Goal: Transaction & Acquisition: Purchase product/service

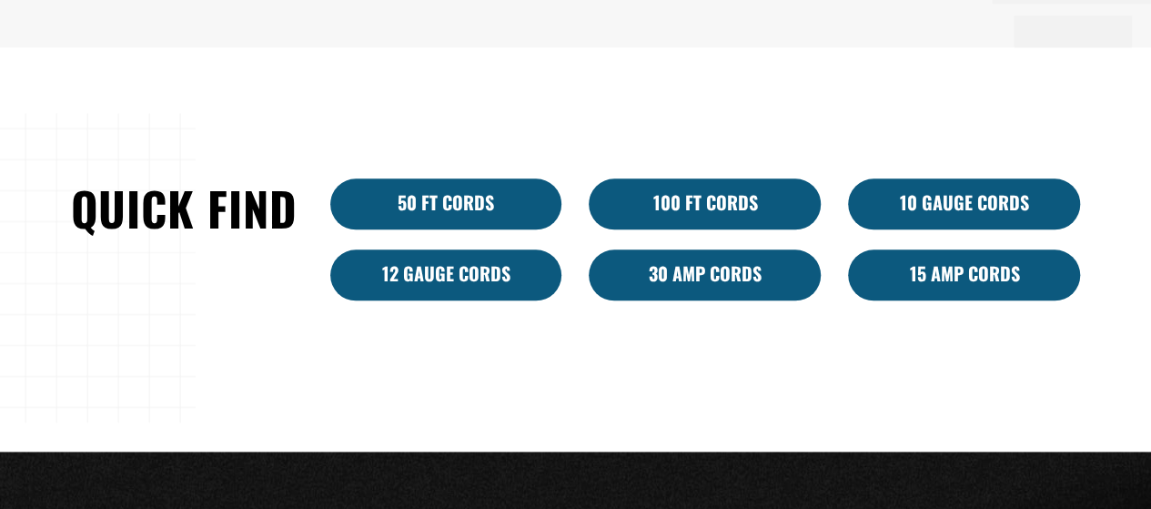
scroll to position [1001, 0]
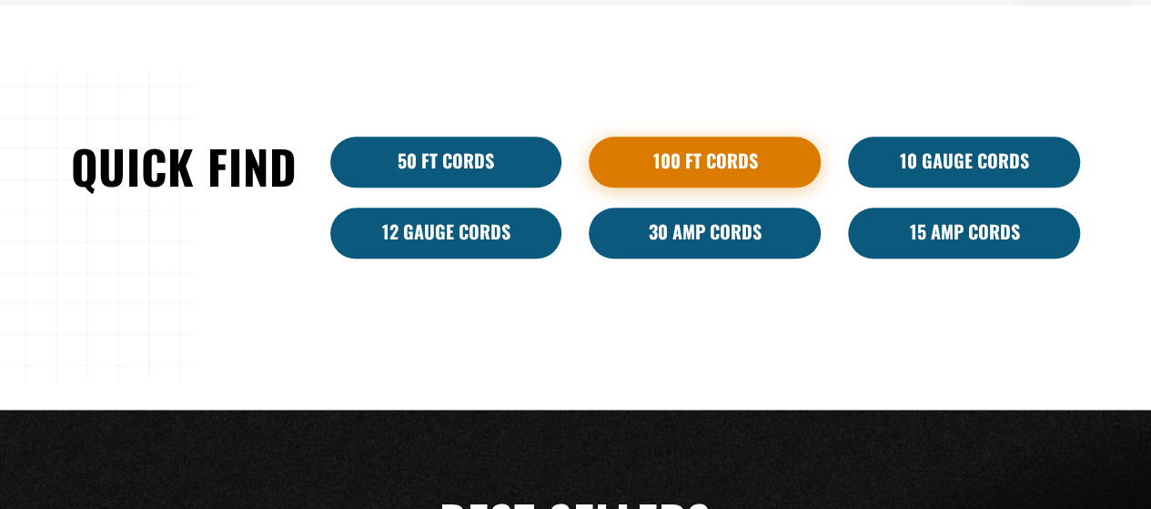
click at [778, 156] on link "100 Ft Cords" at bounding box center [705, 162] width 232 height 51
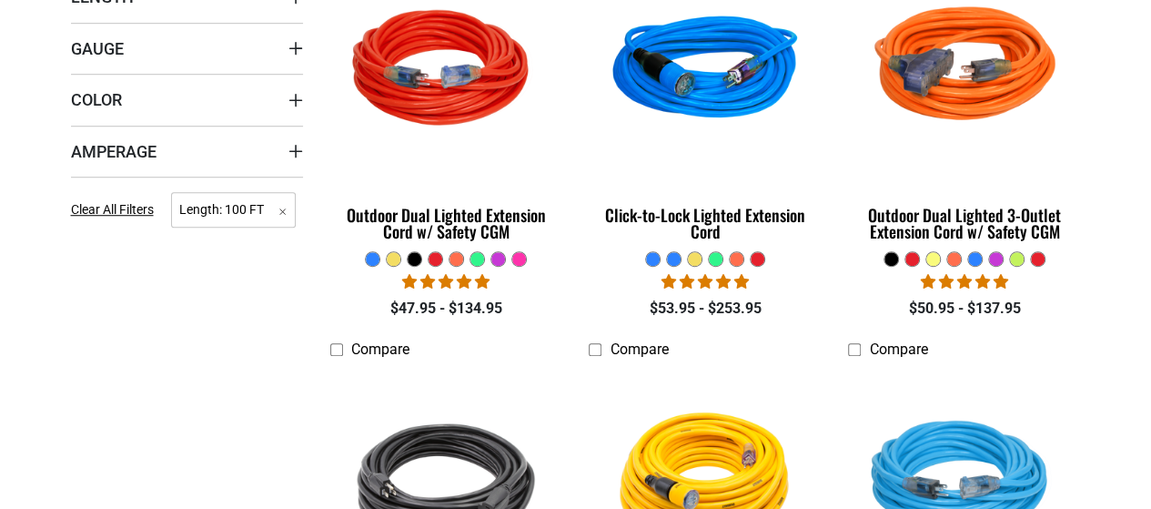
scroll to position [637, 0]
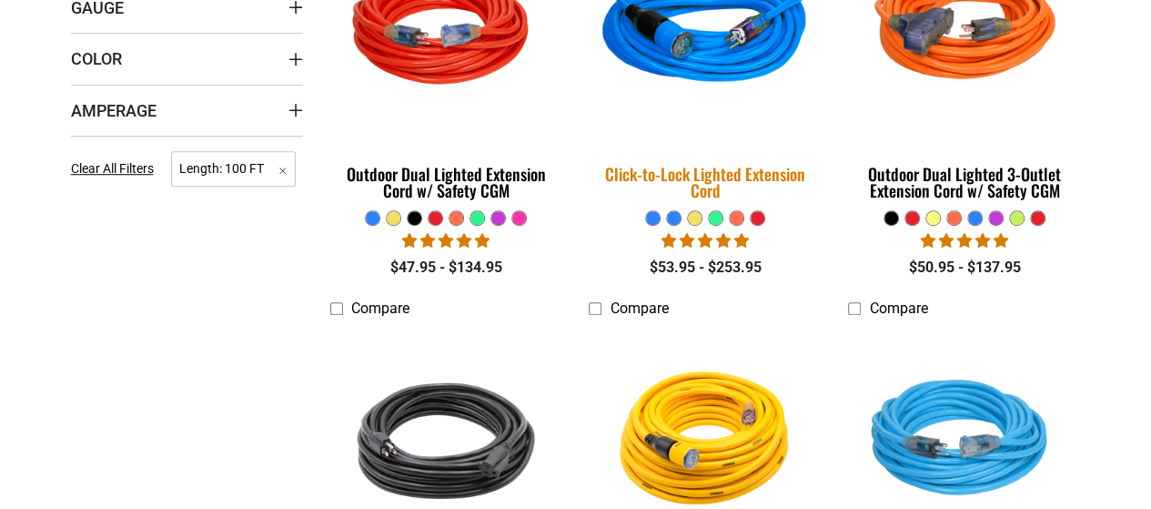
click at [744, 177] on div "Click-to-Lock Lighted Extension Cord" at bounding box center [705, 182] width 232 height 33
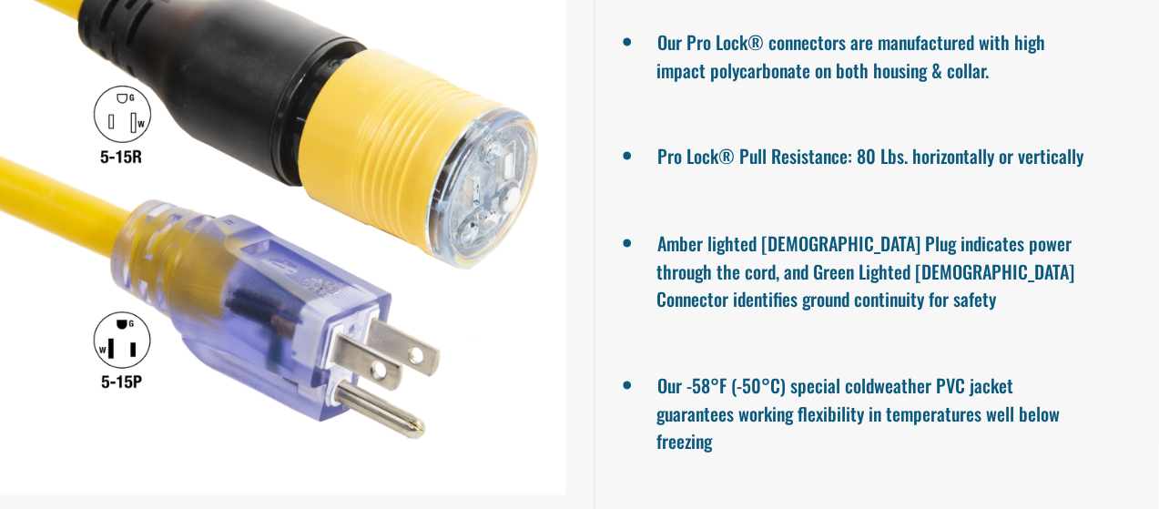
scroll to position [1638, 0]
